Goal: Task Accomplishment & Management: Manage account settings

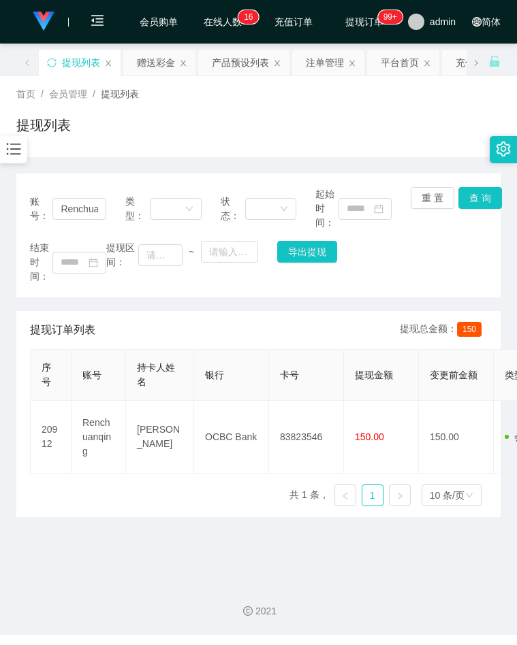
click at [449, 289] on div "账号： Renchuanqing 类型： 状态： 起始时间： 重 置 查 询 结束时间： 提现区间： ~ 导出提现" at bounding box center [258, 236] width 484 height 124
click at [10, 155] on icon "图标: bars" at bounding box center [14, 149] width 18 height 18
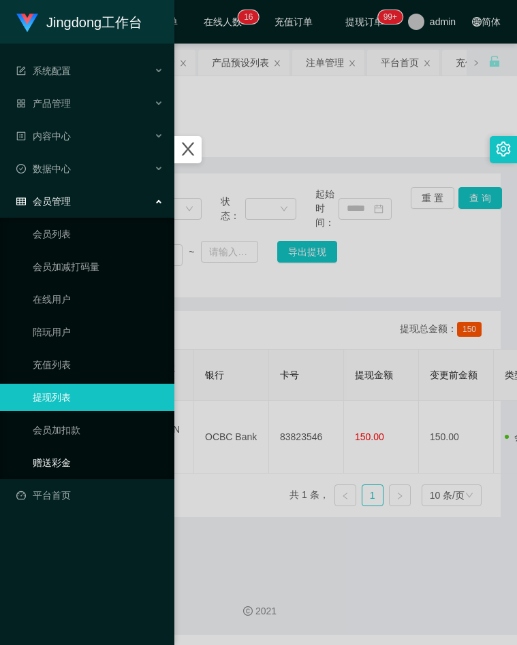
click at [53, 461] on link "赠送彩金" at bounding box center [98, 462] width 131 height 27
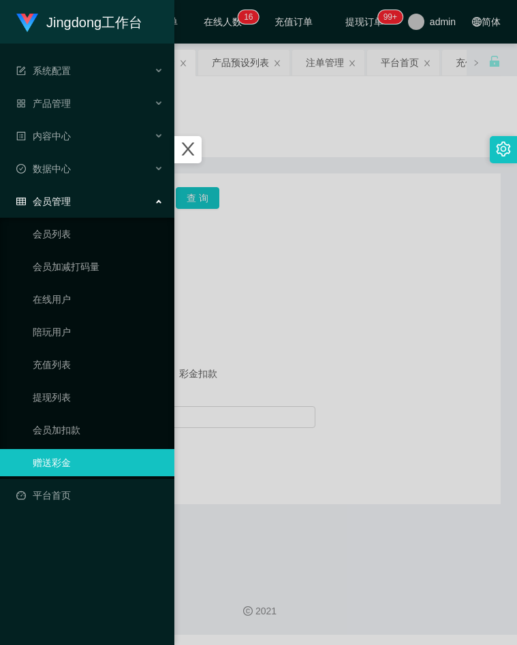
click at [300, 333] on div at bounding box center [258, 322] width 517 height 645
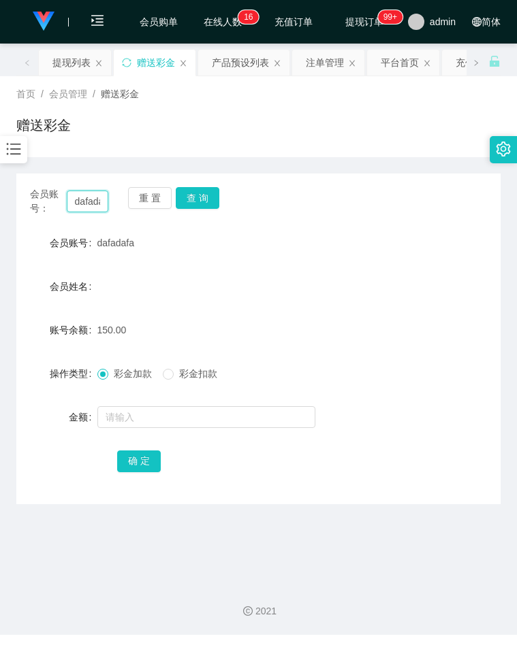
click at [88, 199] on input "dafadafa" at bounding box center [88, 202] width 42 height 22
paste input "pororo96"
type input "pororo96"
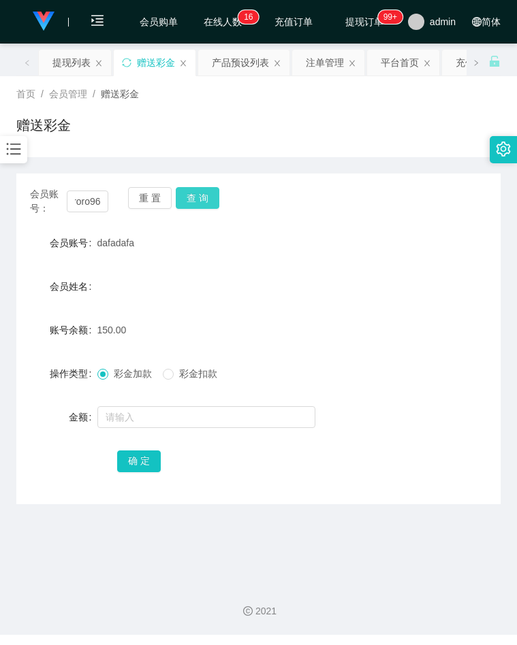
click at [208, 204] on button "查 询" at bounding box center [198, 198] width 44 height 22
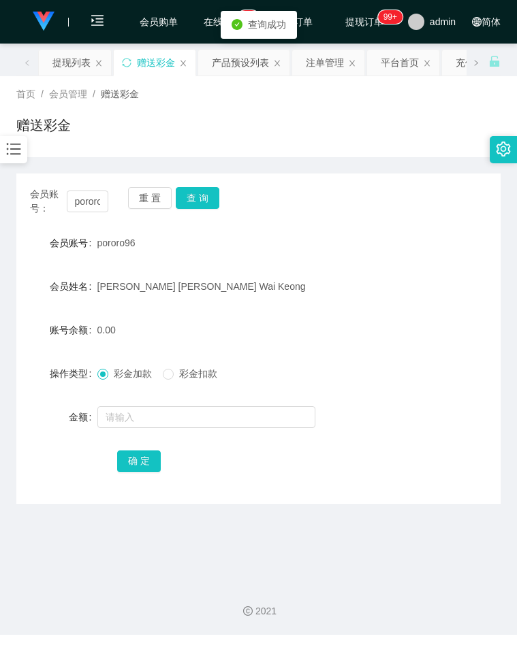
click at [118, 404] on div at bounding box center [238, 417] width 282 height 27
click at [118, 408] on input "text" at bounding box center [206, 417] width 218 height 22
type input "100"
click at [129, 455] on button "确 定" at bounding box center [139, 462] width 44 height 22
click at [200, 201] on button "查 询" at bounding box center [198, 198] width 44 height 22
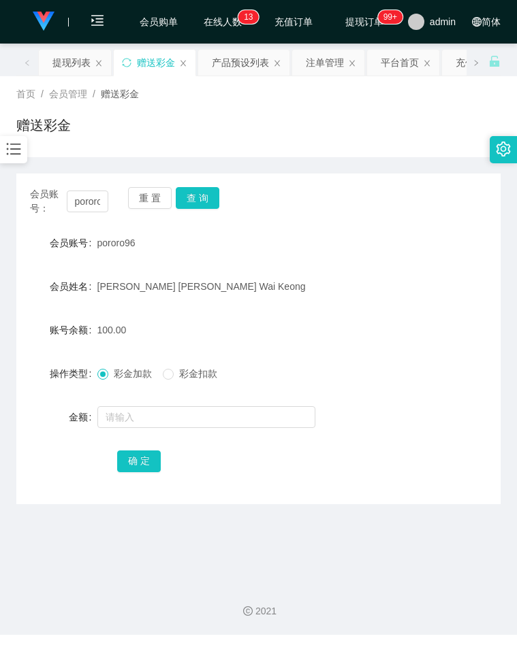
click at [410, 293] on div "会员姓名 [PERSON_NAME] [PERSON_NAME] Wai Keong" at bounding box center [258, 286] width 484 height 27
click at [87, 203] on input "pororo96" at bounding box center [88, 202] width 42 height 22
paste input "Laoyang1104"
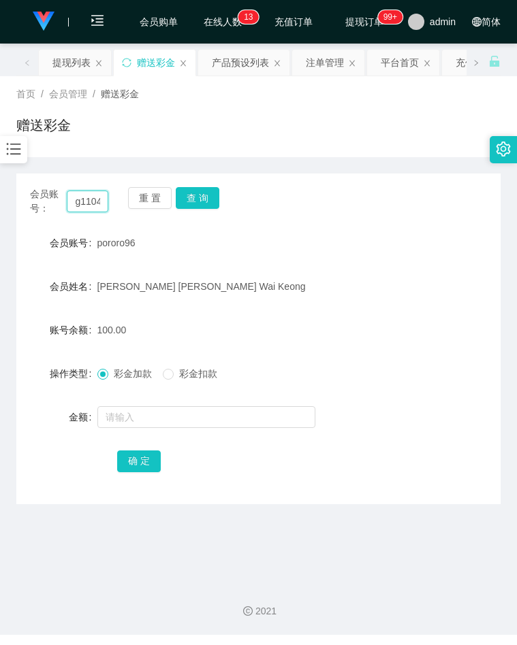
type input "Laoyang1104"
click at [184, 204] on button "查 询" at bounding box center [198, 198] width 44 height 22
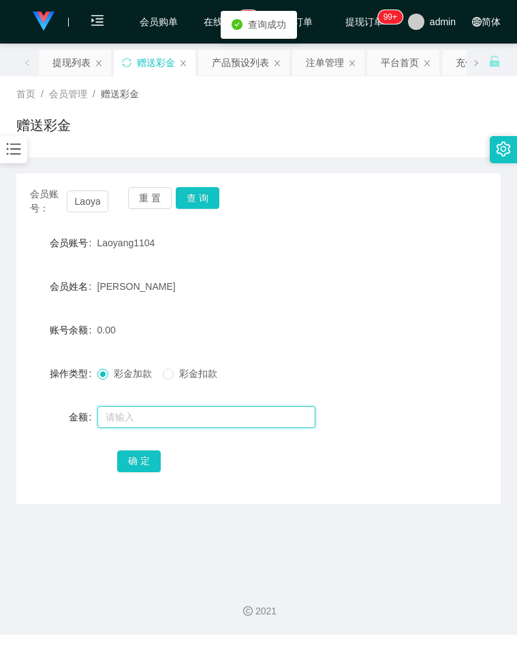
click at [117, 408] on input "text" at bounding box center [206, 417] width 218 height 22
type input "300"
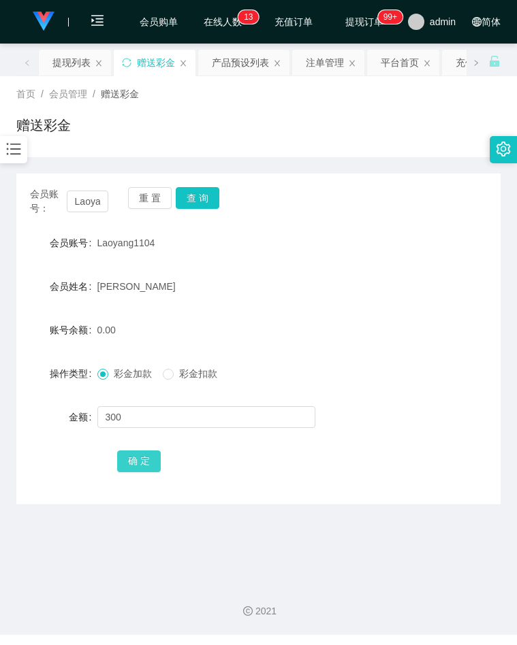
click at [137, 461] on button "确 定" at bounding box center [139, 462] width 44 height 22
click at [321, 116] on div "赠送彩金" at bounding box center [258, 130] width 484 height 31
click at [97, 199] on input "Laoyang1104" at bounding box center [88, 202] width 42 height 22
drag, startPoint x: 97, startPoint y: 199, endPoint x: 107, endPoint y: 199, distance: 10.2
click at [97, 199] on input "Laoyang1104" at bounding box center [88, 202] width 42 height 22
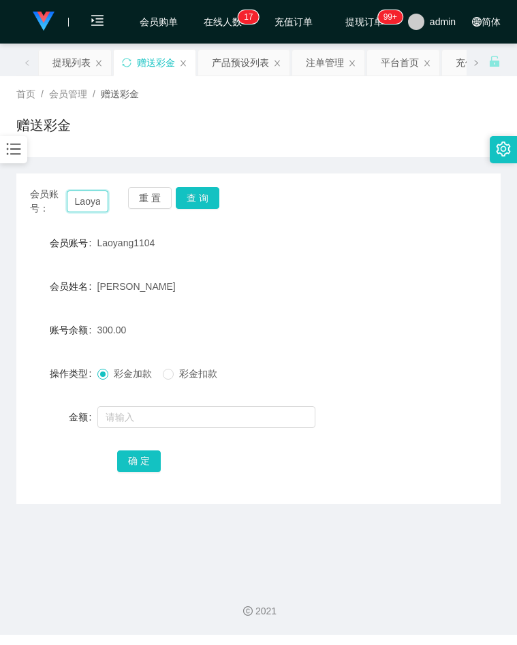
scroll to position [0, 31]
click at [199, 198] on button "查 询" at bounding box center [198, 198] width 44 height 22
click at [378, 271] on form "会员账号 Laoyang1104 会员姓名 [PERSON_NAME] [PERSON_NAME] 账号余额 300.00 操作类型 彩金加款 彩金扣款 金额…" at bounding box center [258, 351] width 484 height 245
click at [22, 157] on div at bounding box center [13, 149] width 27 height 27
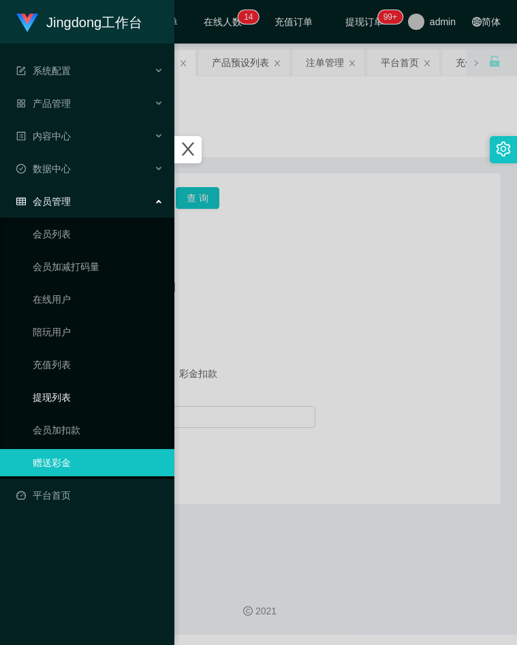
click at [59, 392] on link "提现列表" at bounding box center [98, 397] width 131 height 27
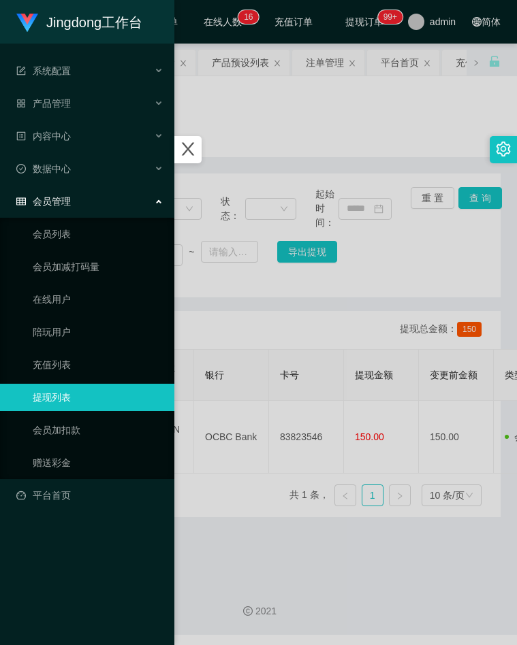
click at [283, 287] on div at bounding box center [258, 322] width 517 height 645
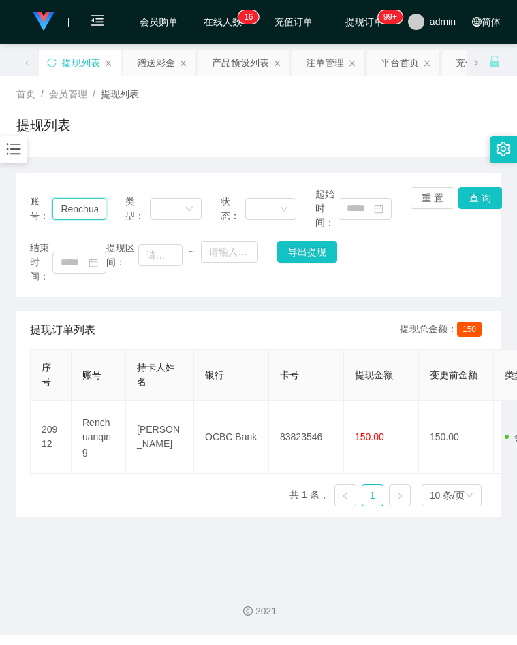
click at [90, 210] on input "Renchuanqing" at bounding box center [78, 209] width 53 height 22
paste input "pororo96"
click at [462, 199] on button "查 询" at bounding box center [480, 198] width 44 height 22
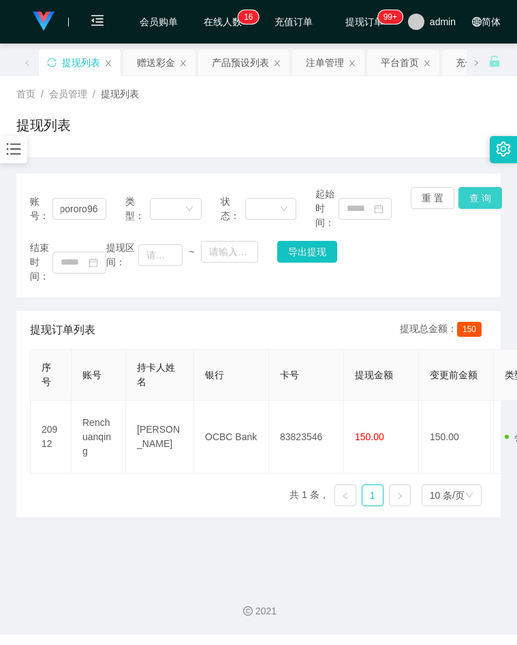
scroll to position [0, 0]
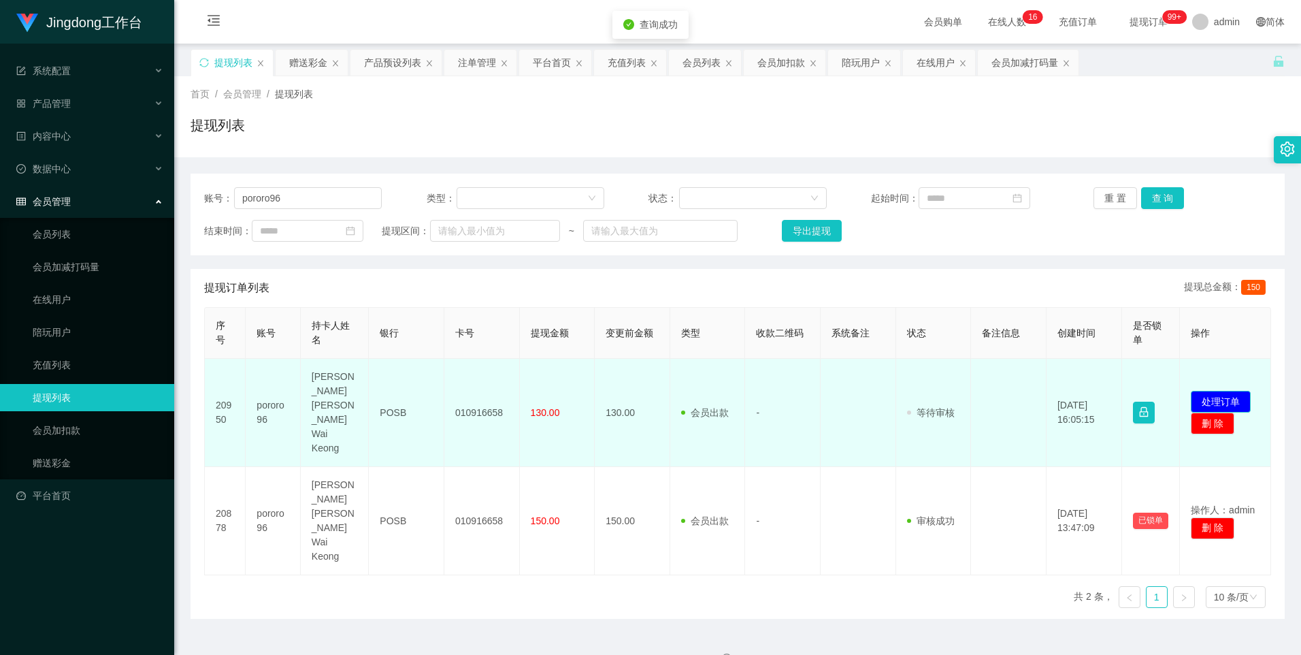
click at [516, 391] on button "处理订单" at bounding box center [1221, 402] width 60 height 22
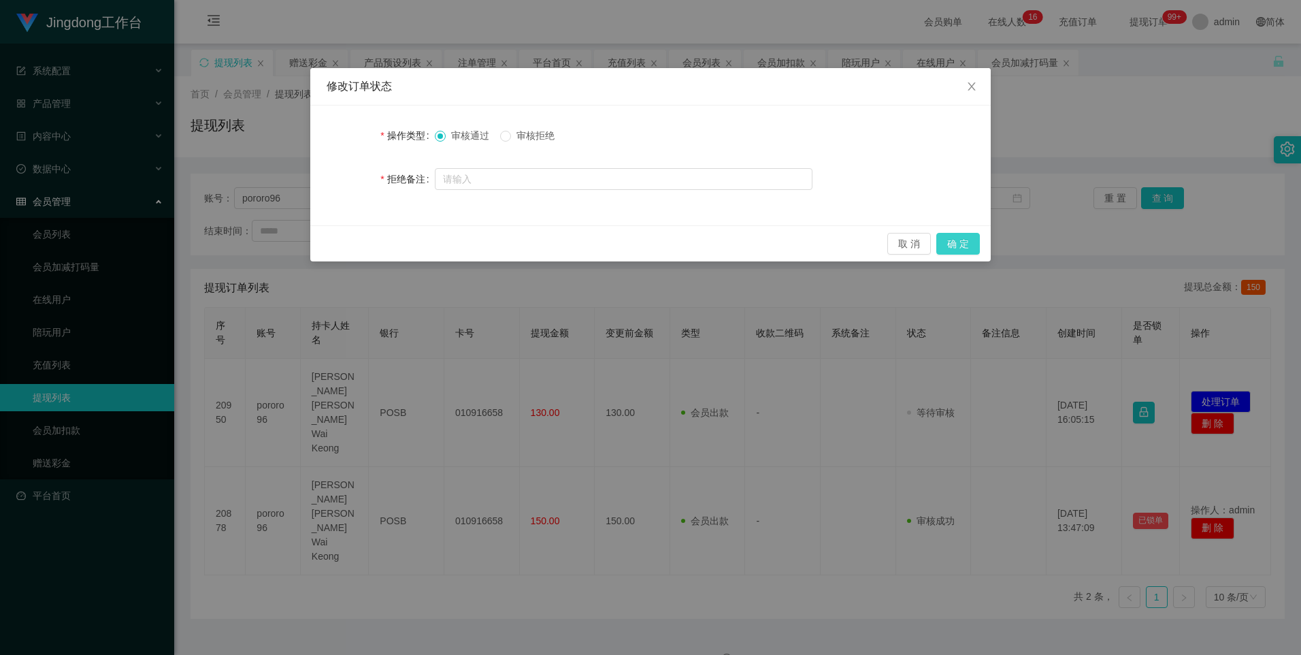
click at [516, 245] on button "确 定" at bounding box center [958, 244] width 44 height 22
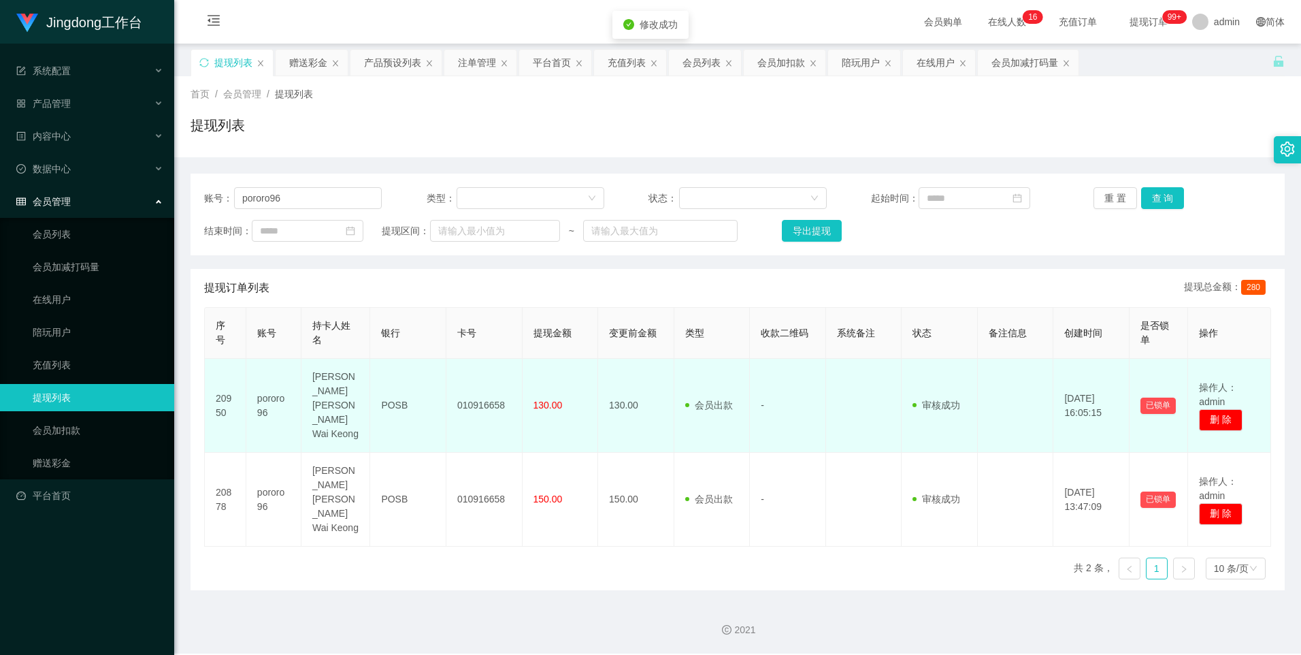
click at [480, 394] on td "010916658" at bounding box center [484, 406] width 76 height 94
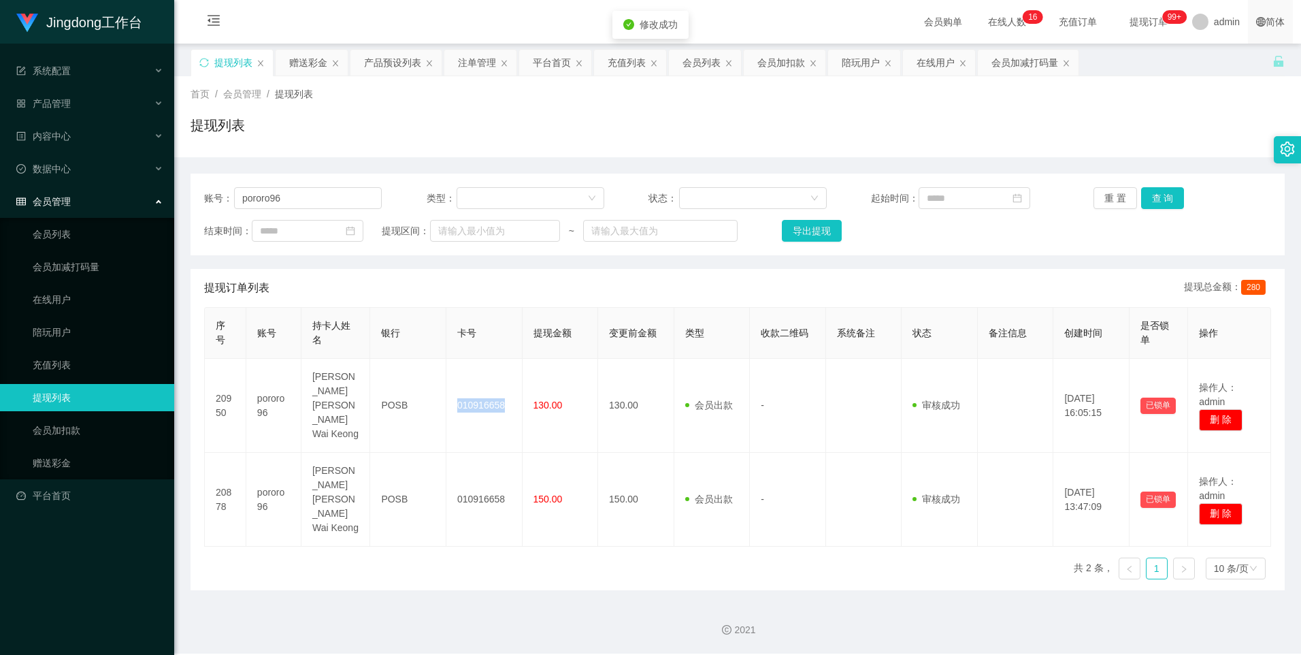
copy td "010916658"
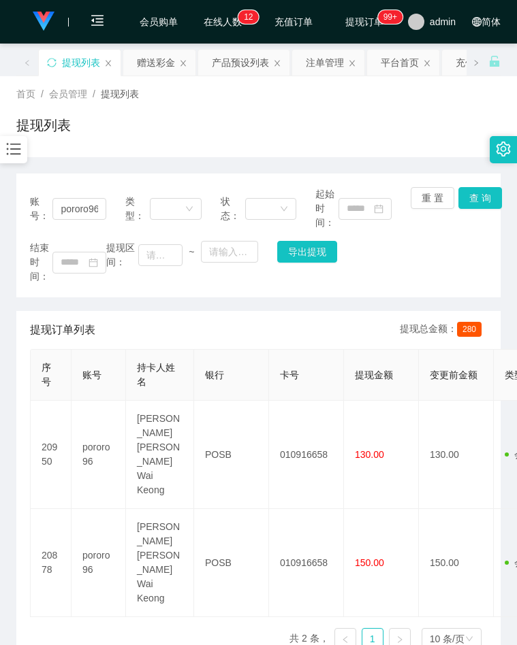
click at [241, 130] on div "提现列表" at bounding box center [258, 130] width 484 height 31
click at [76, 208] on input "pororo96" at bounding box center [78, 209] width 53 height 22
paste input "Laoyang1104"
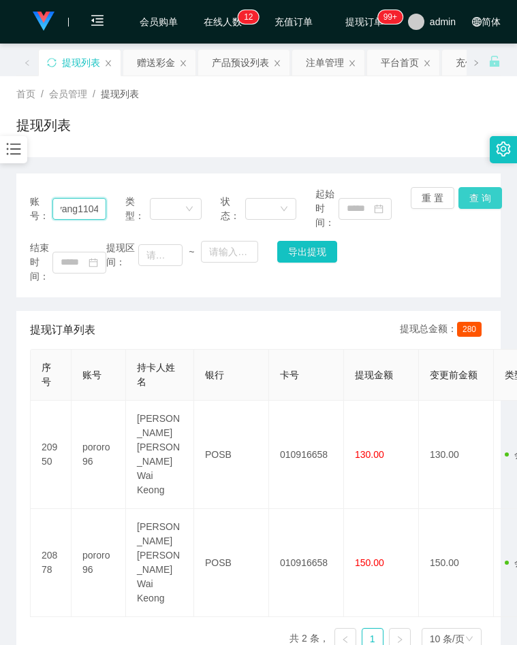
type input "Laoyang1104"
click at [473, 193] on button "查 询" at bounding box center [480, 198] width 44 height 22
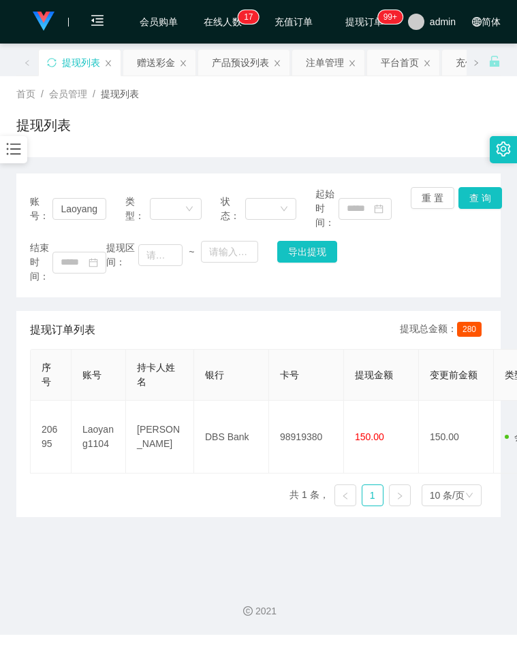
drag, startPoint x: 242, startPoint y: 135, endPoint x: 327, endPoint y: 152, distance: 86.0
click at [244, 135] on div "提现列表" at bounding box center [258, 130] width 484 height 31
click at [487, 199] on button "查 询" at bounding box center [480, 198] width 44 height 22
click at [423, 256] on div "结束时间： 提现区间： ~ 导出提现" at bounding box center [258, 262] width 457 height 43
click at [464, 196] on button "查 询" at bounding box center [480, 198] width 44 height 22
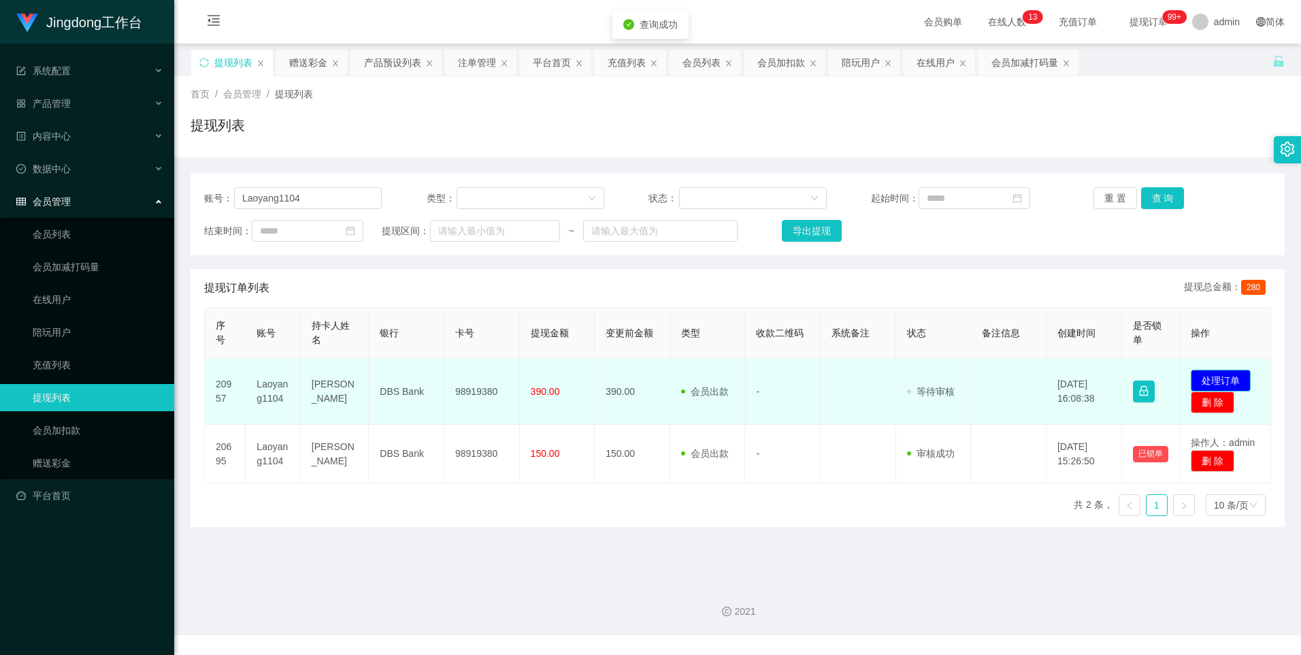
click at [516, 380] on button "处理订单" at bounding box center [1221, 381] width 60 height 22
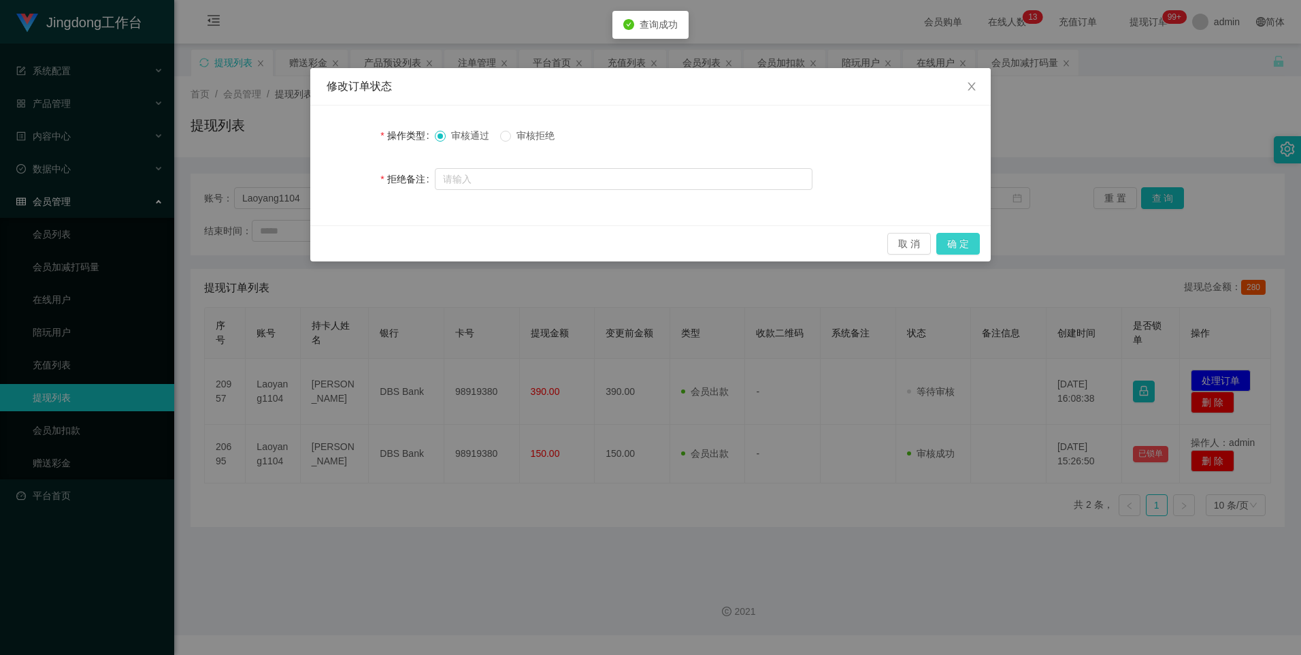
click at [516, 243] on button "确 定" at bounding box center [958, 244] width 44 height 22
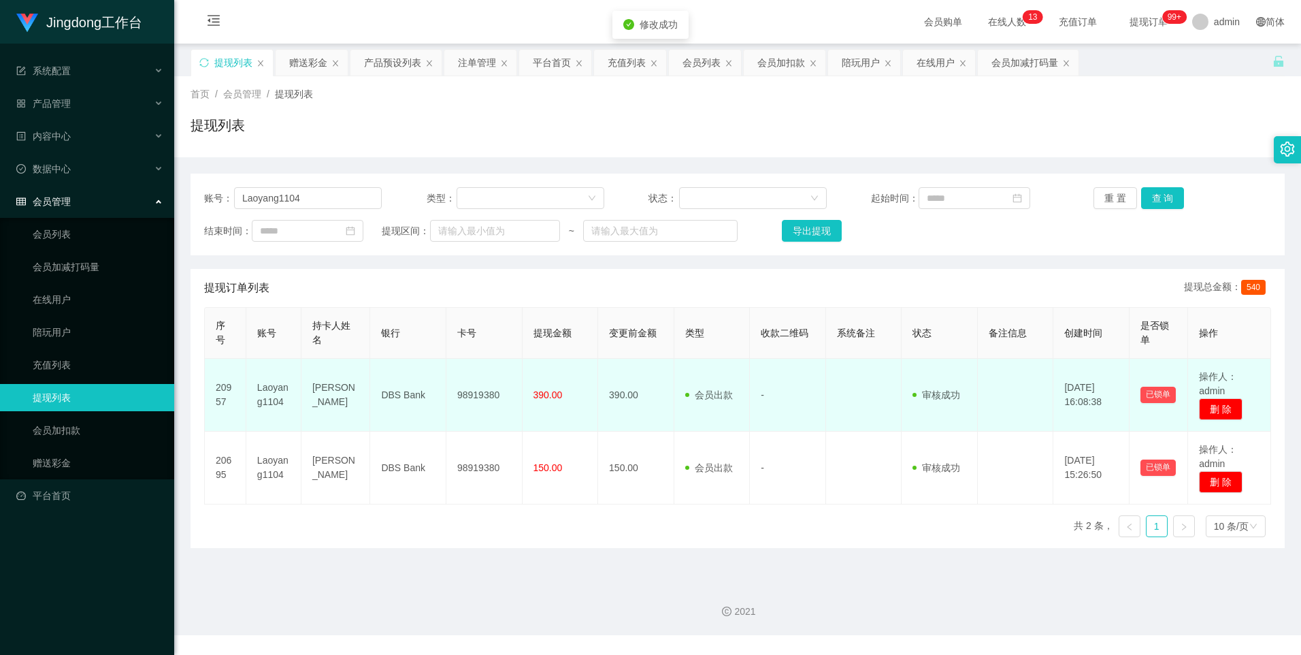
click at [484, 395] on td "98919380" at bounding box center [484, 395] width 76 height 73
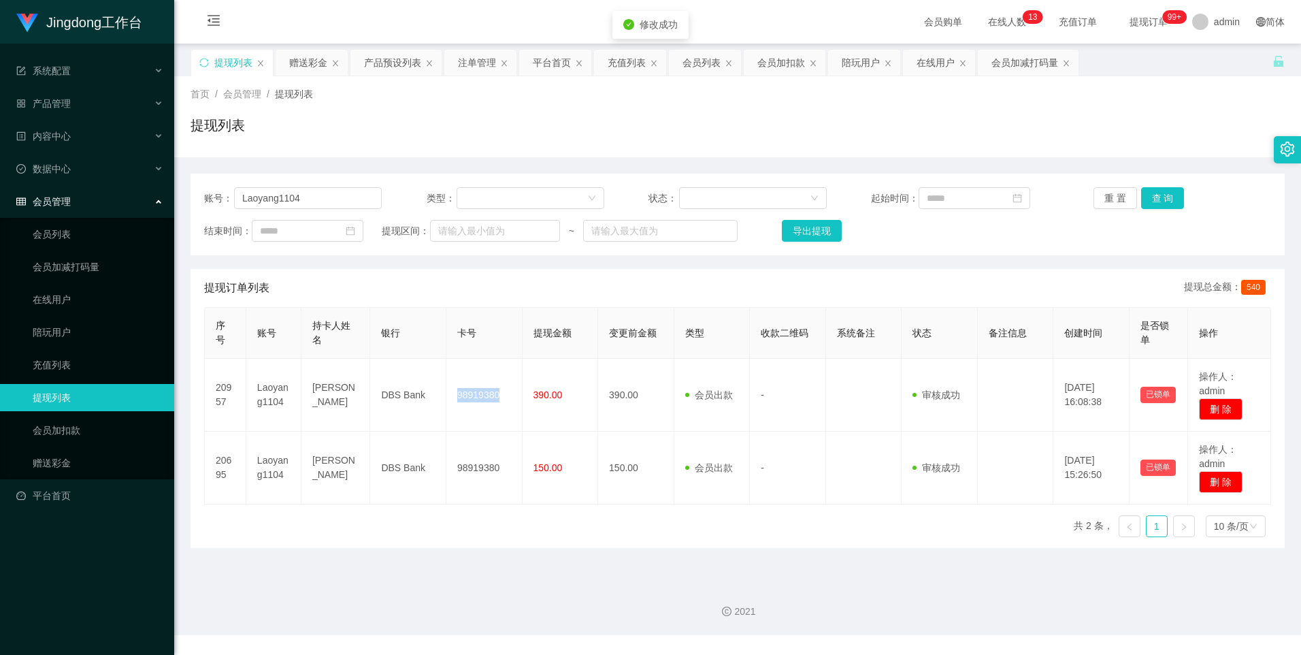
copy td "98919380"
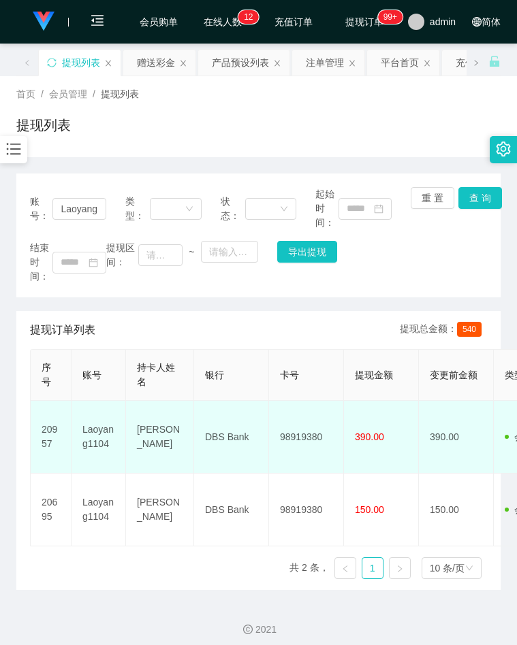
click at [226, 440] on td "DBS Bank" at bounding box center [231, 437] width 75 height 73
copy td "DBS Bank"
click at [0, 272] on html "Jingdong工作台 系统配置 产品管理 内容中心 数据中心 会员管理 会员列表 会员加减打码量 在线用户 陪玩用户 充值列表 提现列表 会员加扣款 赠送彩…" at bounding box center [258, 322] width 517 height 645
click at [155, 414] on td "[PERSON_NAME]" at bounding box center [160, 437] width 68 height 73
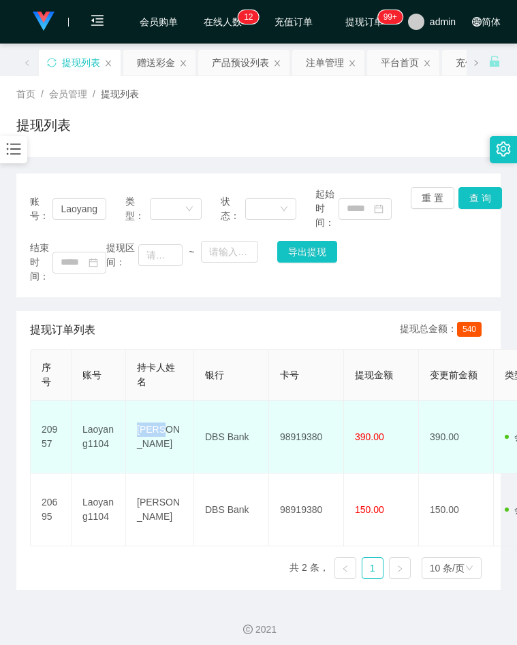
click at [155, 414] on td "[PERSON_NAME]" at bounding box center [160, 437] width 68 height 73
copy td "[PERSON_NAME]"
